Goal: Information Seeking & Learning: Understand process/instructions

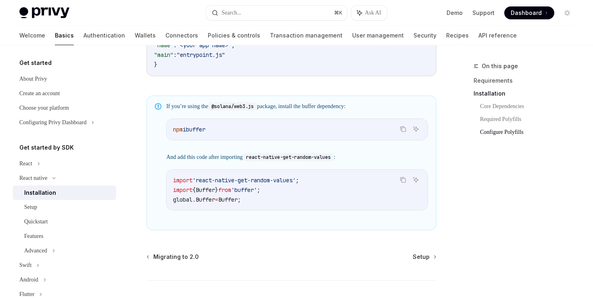
scroll to position [624, 0]
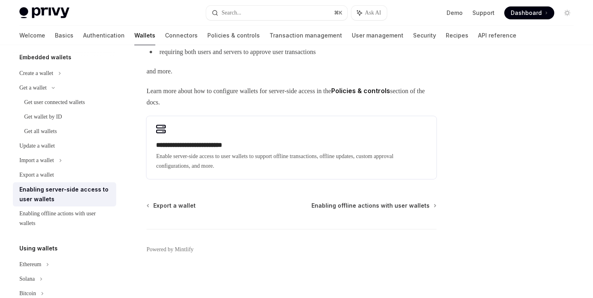
scroll to position [50, 0]
click at [352, 35] on link "User management" at bounding box center [378, 35] width 52 height 19
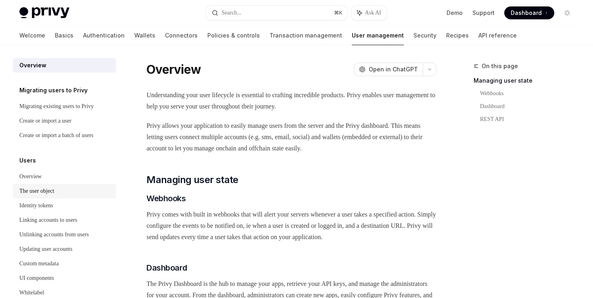
click at [62, 190] on div "The user object" at bounding box center [65, 191] width 92 height 10
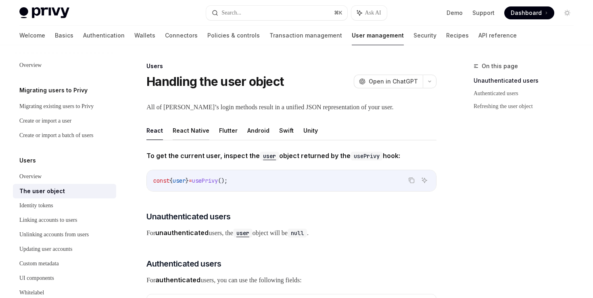
click at [205, 132] on button "React Native" at bounding box center [191, 130] width 37 height 19
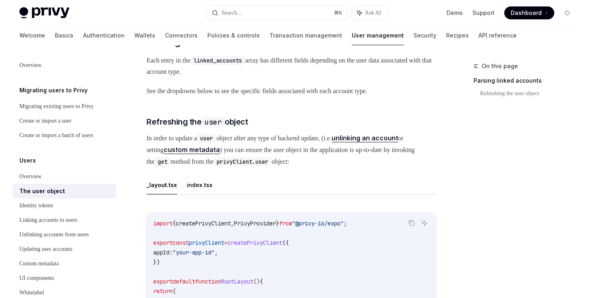
scroll to position [275, 0]
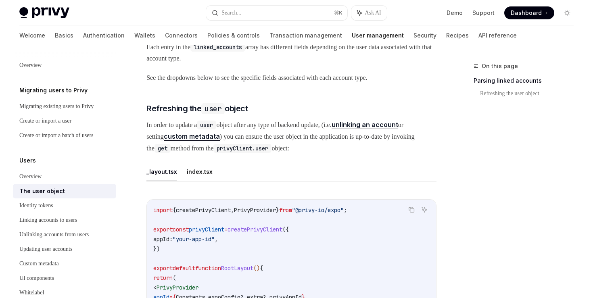
click at [220, 132] on link "custom metadata" at bounding box center [192, 136] width 56 height 8
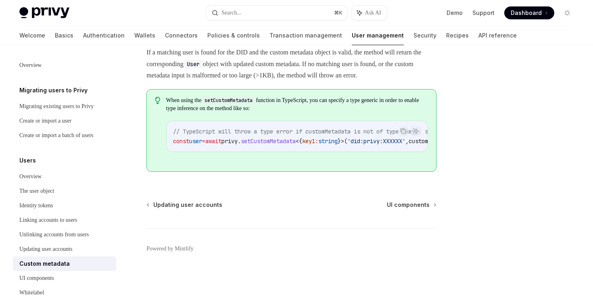
scroll to position [223, 0]
click at [40, 192] on div "The user object" at bounding box center [36, 191] width 35 height 10
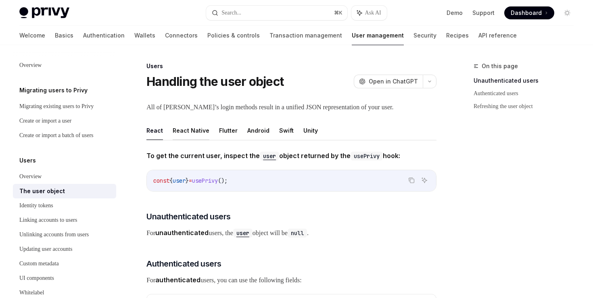
click at [183, 131] on button "React Native" at bounding box center [191, 130] width 37 height 19
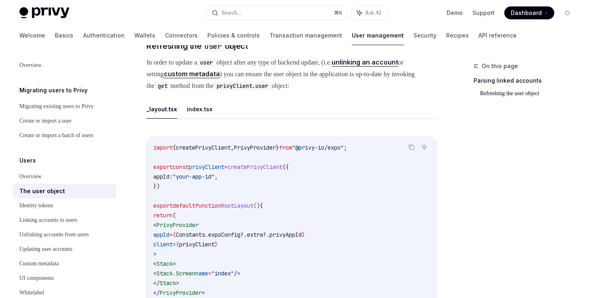
scroll to position [345, 0]
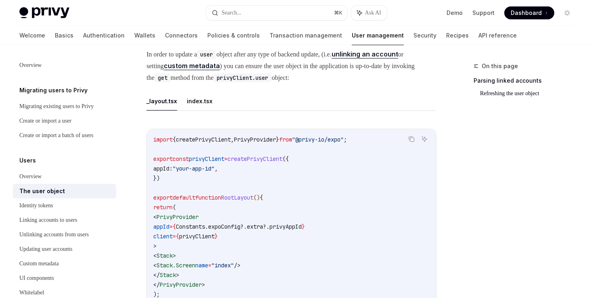
click at [384, 52] on link "unlinking an account" at bounding box center [364, 54] width 67 height 8
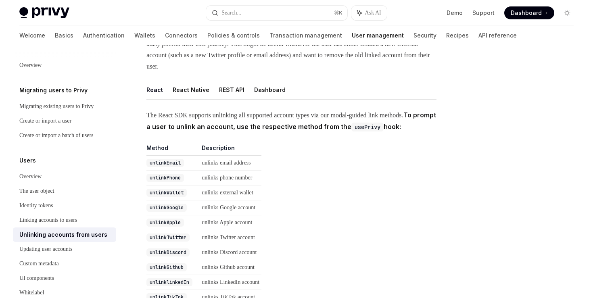
scroll to position [86, 0]
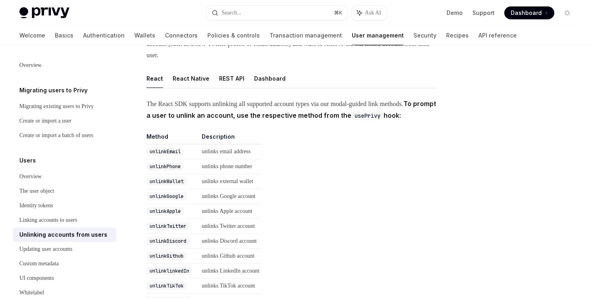
click at [167, 185] on code "unlinkWallet" at bounding box center [166, 181] width 40 height 8
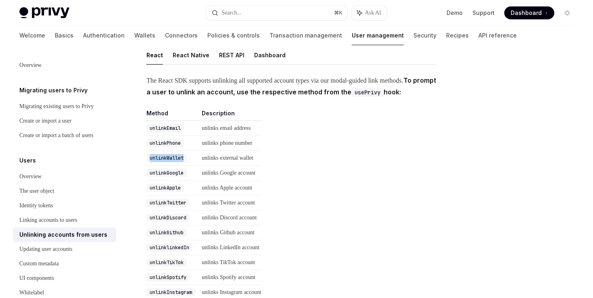
scroll to position [110, 0]
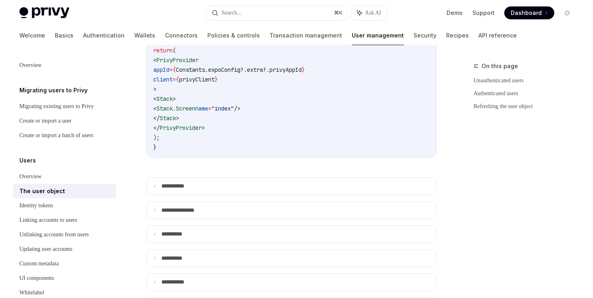
scroll to position [545, 0]
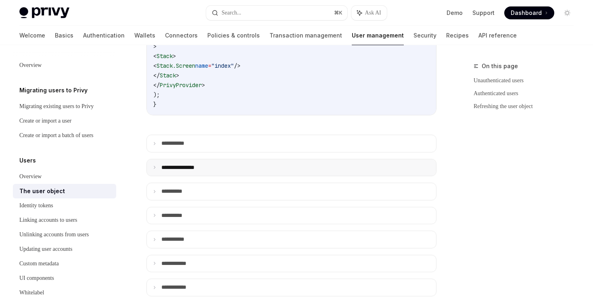
click at [185, 166] on p "**********" at bounding box center [185, 167] width 49 height 7
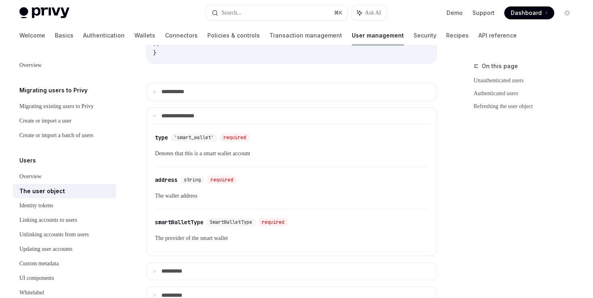
scroll to position [600, 0]
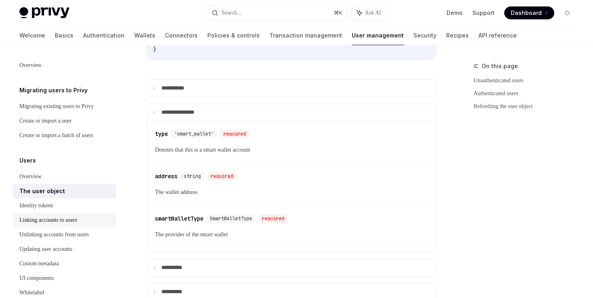
click at [77, 223] on div "Linking accounts to users" at bounding box center [48, 220] width 58 height 10
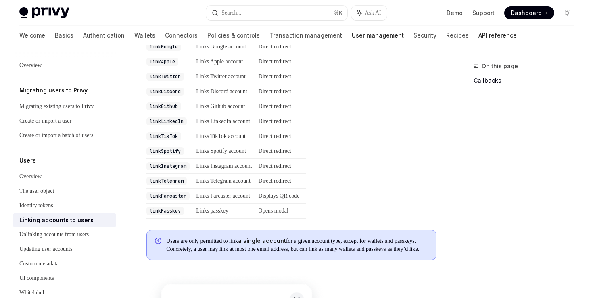
click at [478, 35] on link "API reference" at bounding box center [497, 35] width 38 height 19
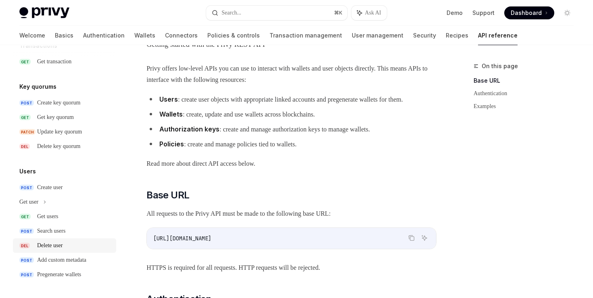
scroll to position [58, 0]
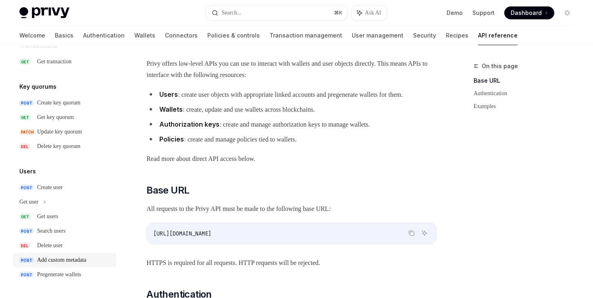
click at [59, 262] on div "Add custom metadata" at bounding box center [61, 260] width 49 height 10
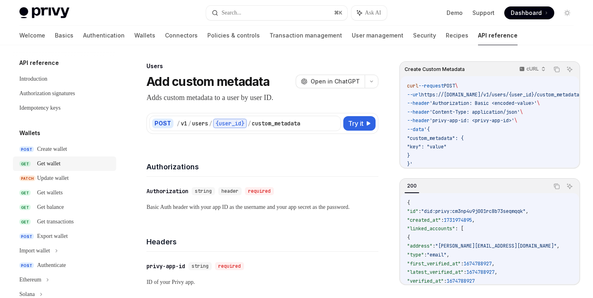
click at [48, 163] on div "Get wallet" at bounding box center [48, 164] width 23 height 10
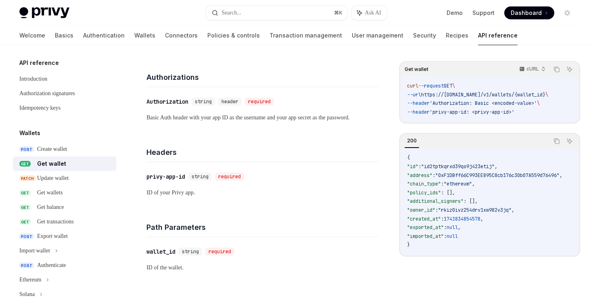
scroll to position [91, 0]
click at [57, 195] on div "Get wallets" at bounding box center [49, 193] width 25 height 10
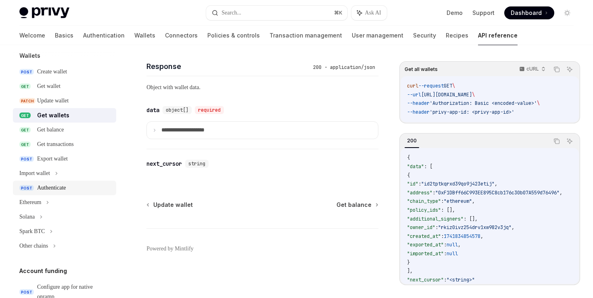
scroll to position [81, 0]
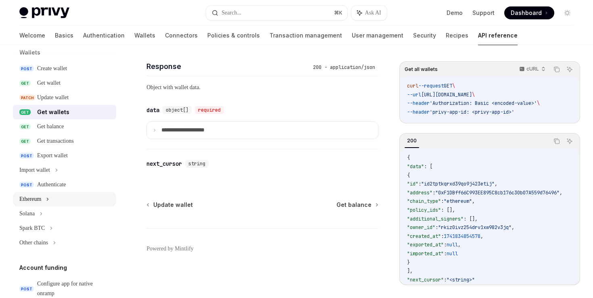
click at [46, 198] on div "Ethereum" at bounding box center [64, 199] width 103 height 15
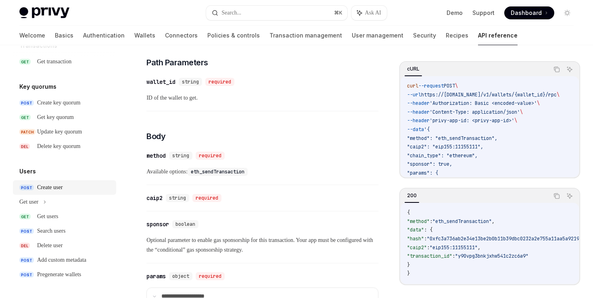
scroll to position [270, 0]
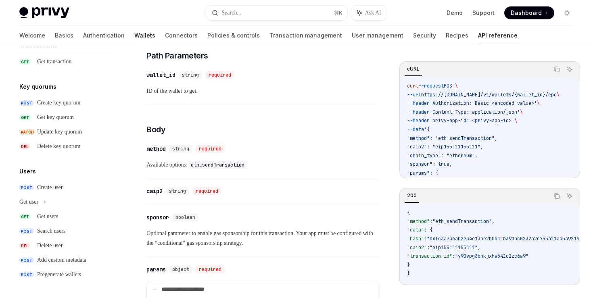
click at [134, 33] on link "Wallets" at bounding box center [144, 35] width 21 height 19
type textarea "*"
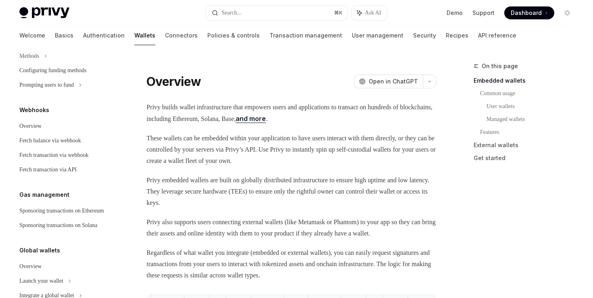
scroll to position [399, 0]
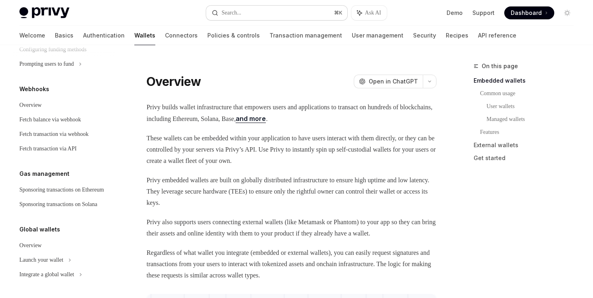
click at [240, 11] on div "Search..." at bounding box center [231, 13] width 20 height 10
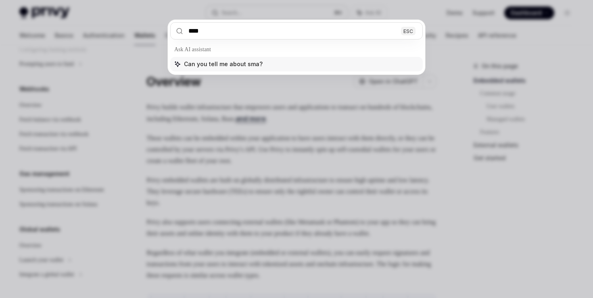
type input "*****"
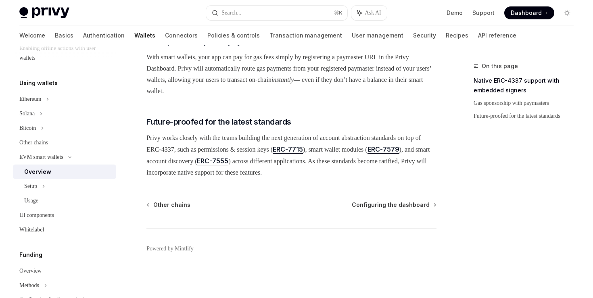
scroll to position [646, 0]
click at [372, 209] on span "Configuring the dashboard" at bounding box center [391, 205] width 78 height 8
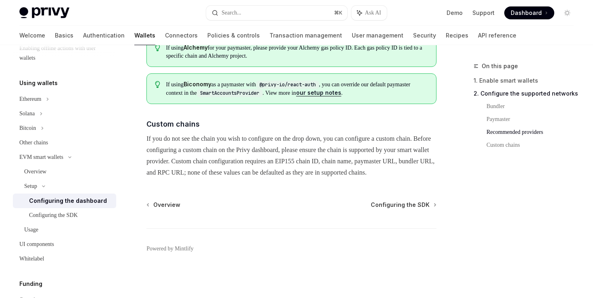
scroll to position [1138, 0]
click at [418, 209] on span "Configuring the SDK" at bounding box center [399, 205] width 59 height 8
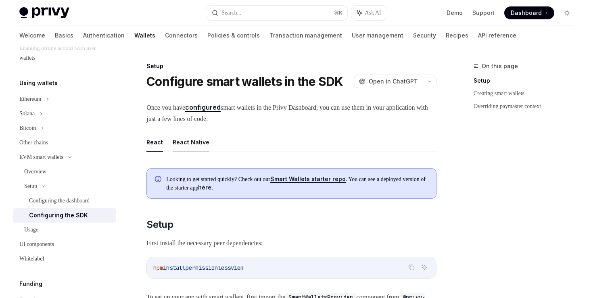
click at [188, 136] on button "React Native" at bounding box center [191, 142] width 37 height 19
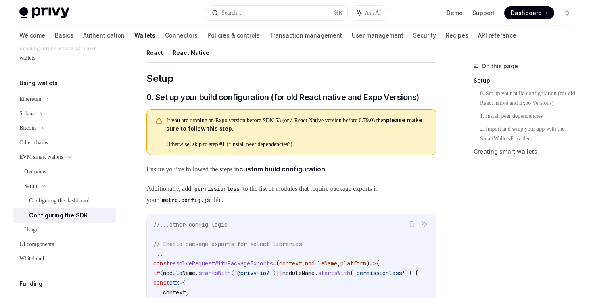
scroll to position [71, 0]
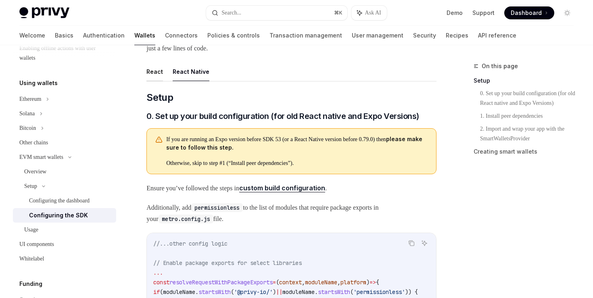
click at [154, 71] on button "React" at bounding box center [154, 71] width 17 height 19
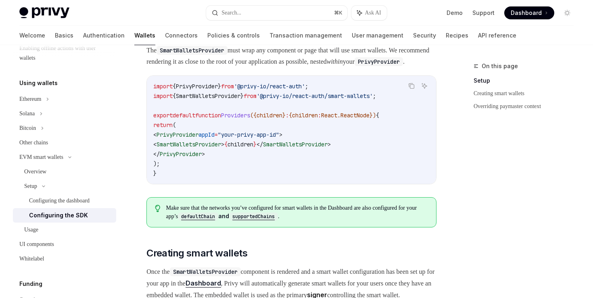
scroll to position [277, 0]
click at [218, 221] on code "defaultChain" at bounding box center [198, 217] width 40 height 8
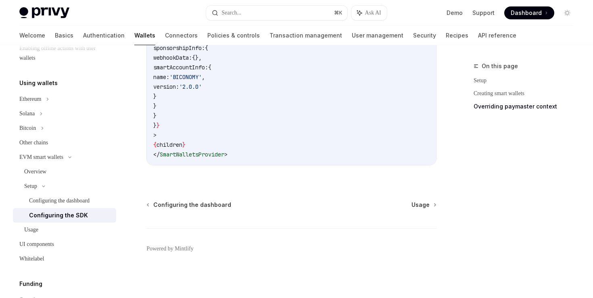
scroll to position [753, 0]
click at [417, 204] on span "Usage" at bounding box center [420, 205] width 18 height 8
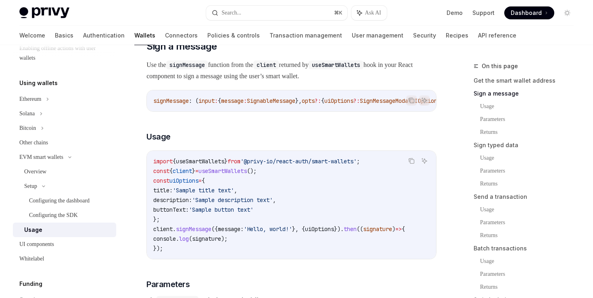
scroll to position [281, 0]
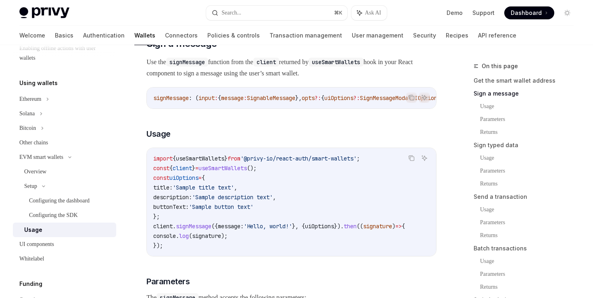
click at [227, 172] on span "useSmartWallets" at bounding box center [222, 167] width 48 height 7
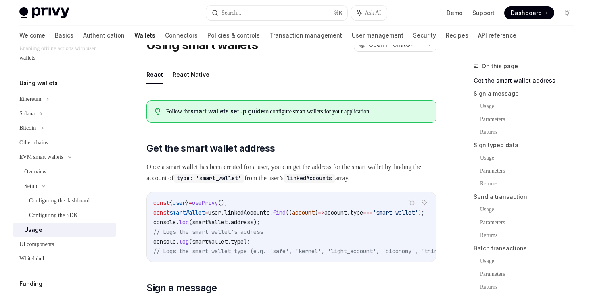
scroll to position [36, 0]
click at [231, 115] on link "smart wallets setup guide" at bounding box center [227, 111] width 74 height 7
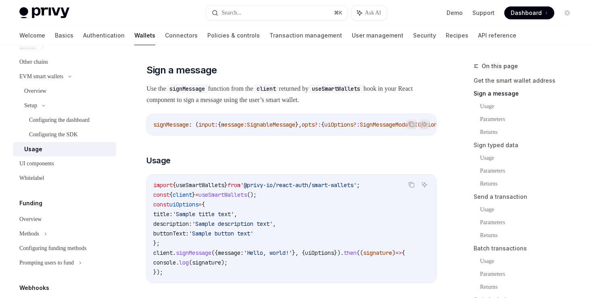
scroll to position [292, 0]
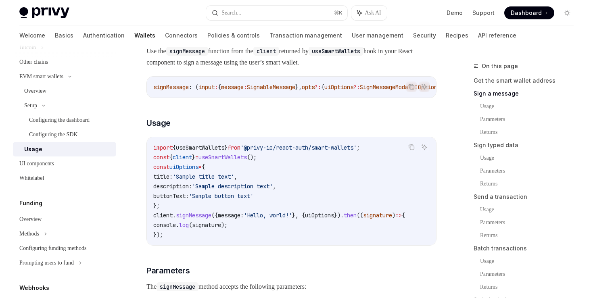
click at [225, 161] on span "useSmartWallets" at bounding box center [222, 157] width 48 height 7
copy span "useSmartWallets"
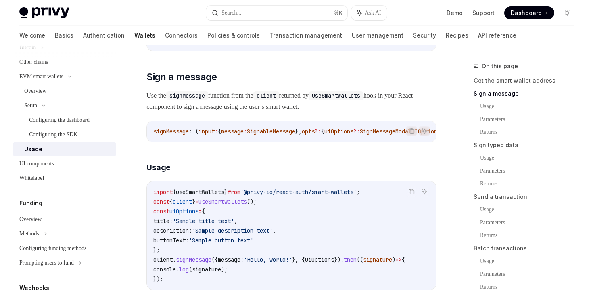
scroll to position [190, 0]
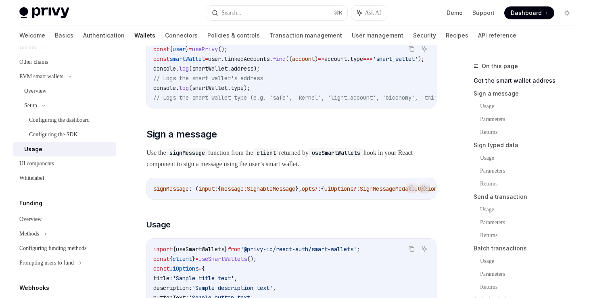
click at [500, 81] on link "Get the smart wallet address" at bounding box center [526, 80] width 106 height 13
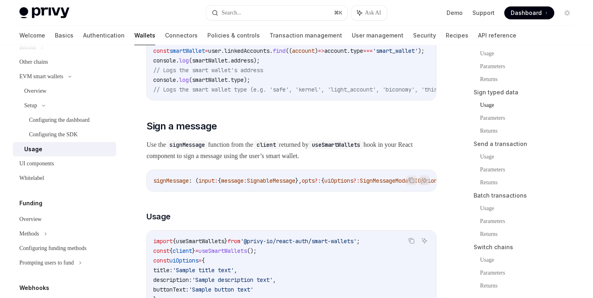
scroll to position [54, 0]
click at [495, 259] on link "Usage" at bounding box center [530, 259] width 100 height 13
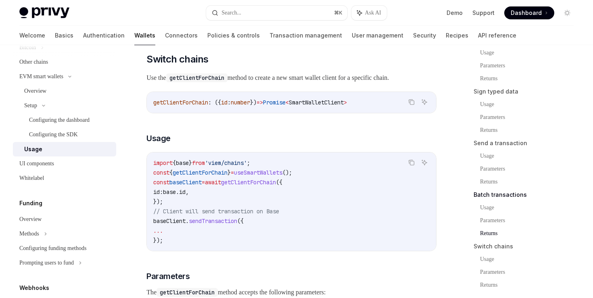
scroll to position [2240, 0]
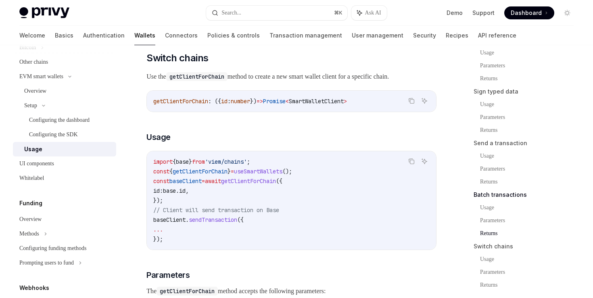
click at [221, 175] on span "getClientForChain" at bounding box center [200, 171] width 55 height 7
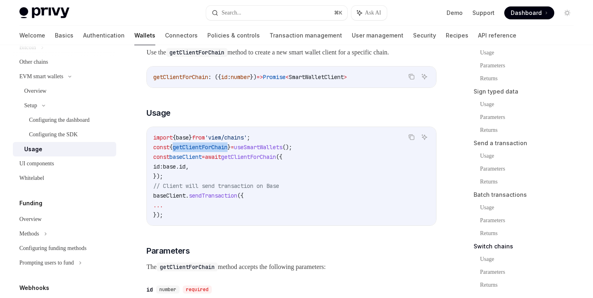
scroll to position [2265, 0]
copy span "getClientForChain"
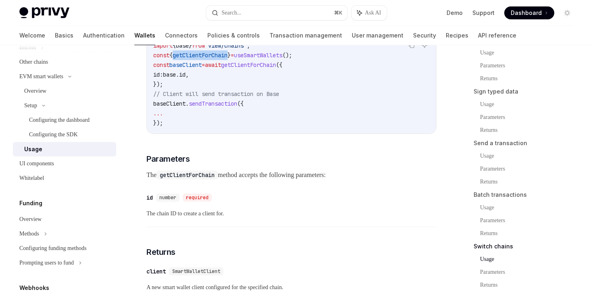
scroll to position [2358, 0]
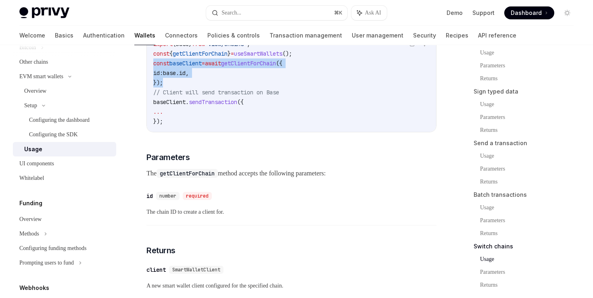
drag, startPoint x: 154, startPoint y: 97, endPoint x: 166, endPoint y: 116, distance: 23.3
click at [166, 116] on code "import { base } from 'viem/chains' ; const { getClientForChain } = useSmartWall…" at bounding box center [291, 82] width 276 height 87
copy code "const baseClient = await getClientForChain ({ id: base . id , });"
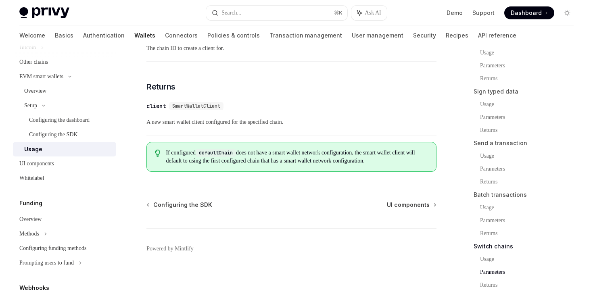
scroll to position [2563, 0]
click at [204, 205] on span "Configuring the SDK" at bounding box center [182, 205] width 59 height 8
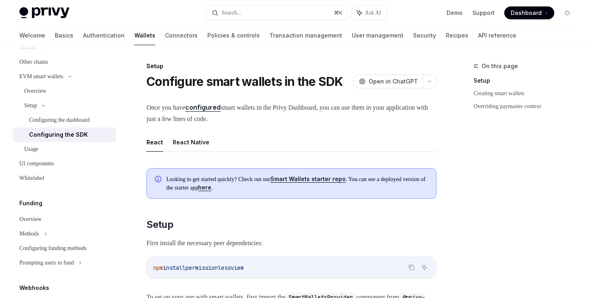
click at [306, 179] on link "Smart Wallets starter repo" at bounding box center [307, 178] width 75 height 7
click at [211, 187] on link "here" at bounding box center [204, 187] width 13 height 7
click at [470, 148] on div "On this page Setup Creating smart wallets Overriding paymaster context" at bounding box center [518, 179] width 123 height 237
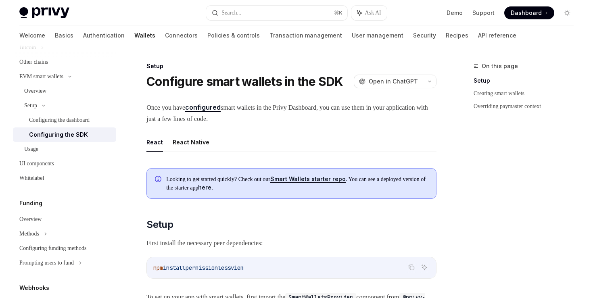
click at [217, 81] on h1 "Configure smart wallets in the SDK" at bounding box center [244, 81] width 197 height 15
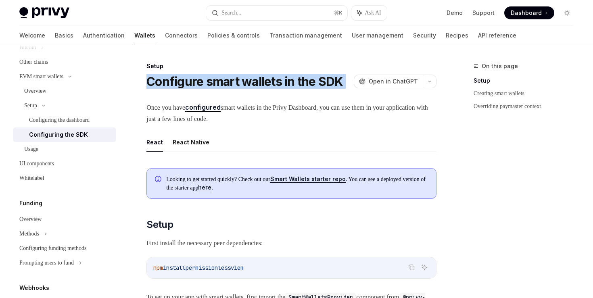
click at [217, 81] on h1 "Configure smart wallets in the SDK" at bounding box center [244, 81] width 197 height 15
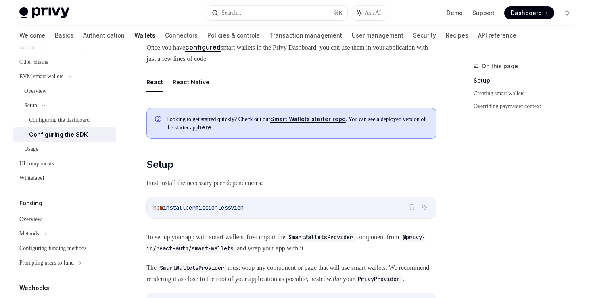
scroll to position [75, 0]
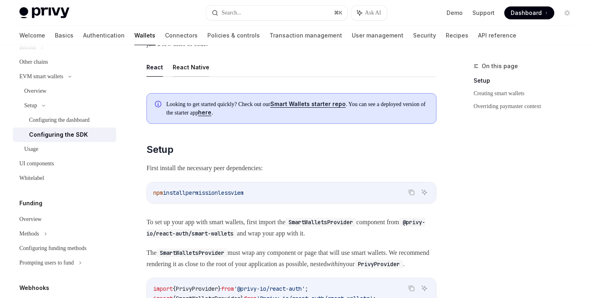
click at [190, 63] on button "React Native" at bounding box center [191, 67] width 37 height 19
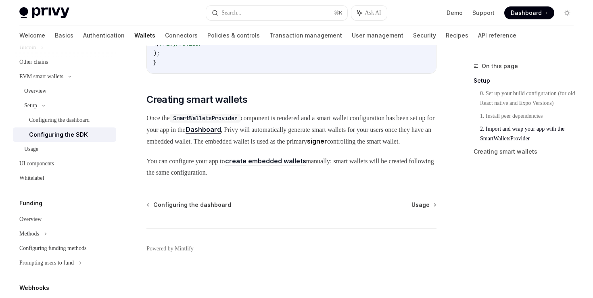
scroll to position [751, 0]
click at [420, 203] on span "Usage" at bounding box center [420, 205] width 18 height 8
type textarea "*"
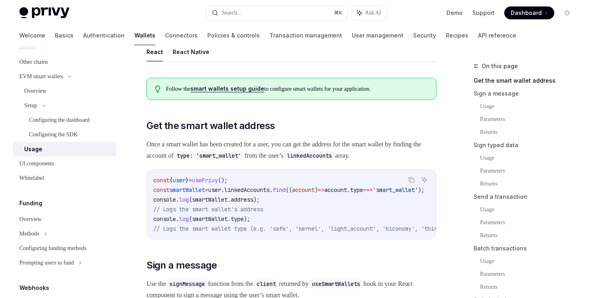
scroll to position [60, 0]
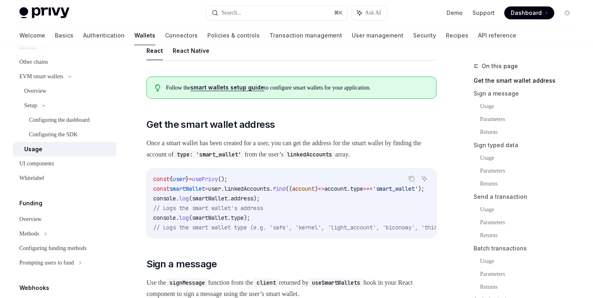
click at [193, 187] on span "smartWallet" at bounding box center [186, 188] width 35 height 7
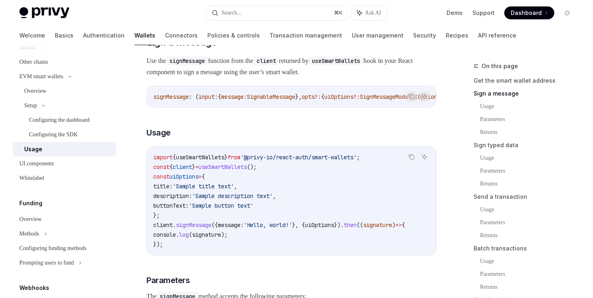
scroll to position [283, 0]
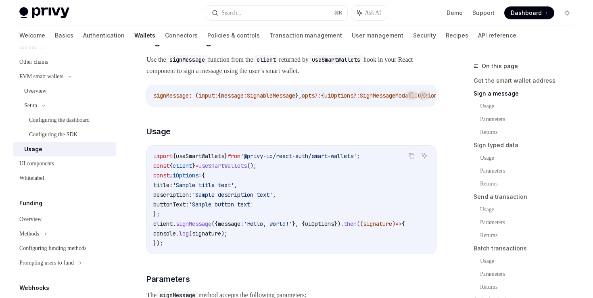
click at [186, 169] on span "client" at bounding box center [182, 165] width 19 height 7
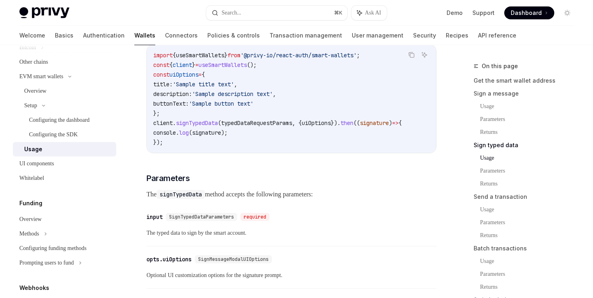
scroll to position [853, 0]
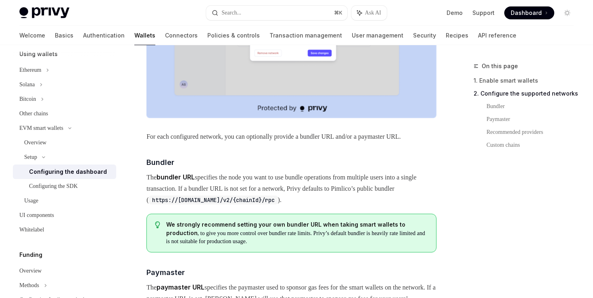
scroll to position [607, 0]
